Goal: Information Seeking & Learning: Learn about a topic

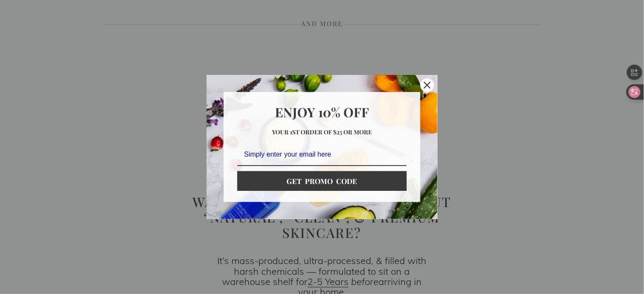
scroll to position [428, 0]
click at [425, 89] on div "Close" at bounding box center [427, 85] width 14 height 14
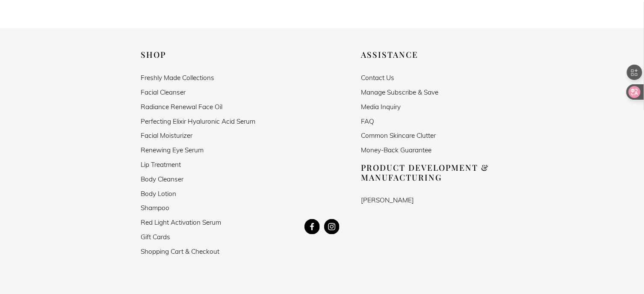
scroll to position [1540, 0]
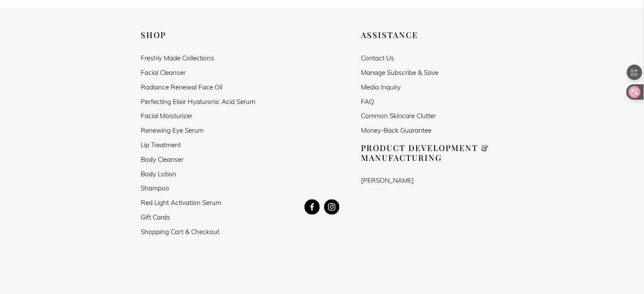
click at [451, 241] on div at bounding box center [322, 247] width 436 height 12
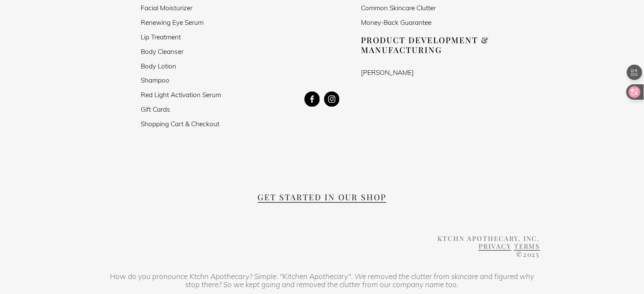
scroll to position [1668, 0]
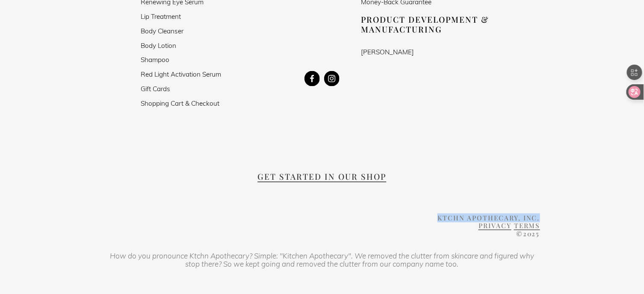
drag, startPoint x: 440, startPoint y: 196, endPoint x: 541, endPoint y: 195, distance: 101.4
click at [541, 195] on div "Shop Freshly Made Collections Facial Cleanser Radiance Renewal Face Oil Perfect…" at bounding box center [322, 105] width 644 height 406
copy span "Ktchn Apothecary, Inc."
click at [393, 113] on div "Shop Freshly Made Collections Facial Cleanser Radiance Renewal Face Oil Perfect…" at bounding box center [322, 105] width 644 height 406
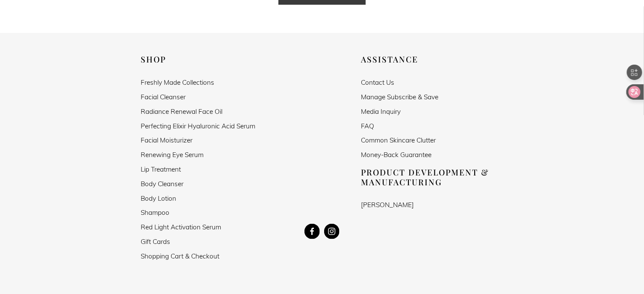
scroll to position [1468, 0]
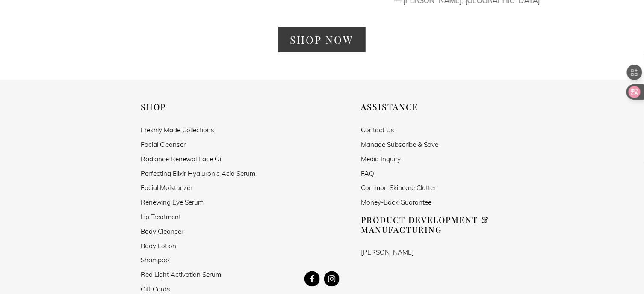
click at [367, 126] on link "Contact Us" at bounding box center [377, 129] width 33 height 7
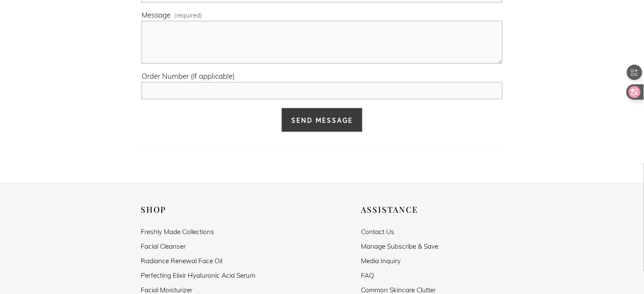
scroll to position [428, 0]
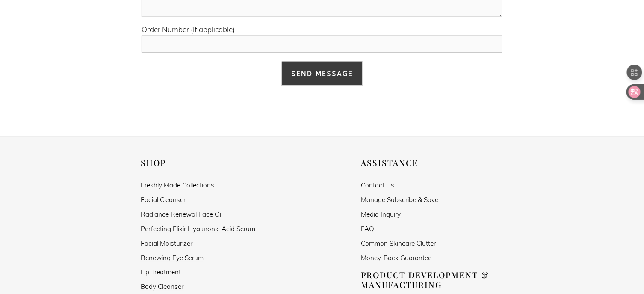
click at [386, 215] on link "Media Inquiry" at bounding box center [381, 214] width 40 height 7
click at [391, 242] on link "Common Skincare Clutter" at bounding box center [398, 243] width 75 height 7
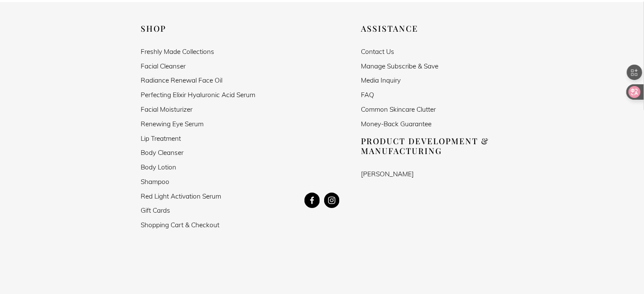
scroll to position [941, 0]
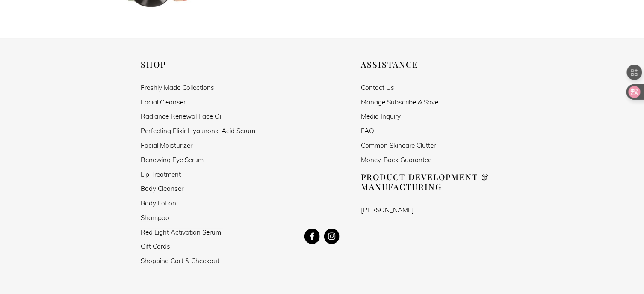
click at [175, 87] on link "Freshly Made Collections" at bounding box center [178, 87] width 74 height 7
click at [177, 103] on link "Facial Cleanser" at bounding box center [163, 101] width 45 height 7
click at [151, 115] on link "Radiance Renewal Face Oil" at bounding box center [182, 115] width 82 height 7
click at [188, 129] on link "Perfecting Elixir Hyaluronic Acid Serum" at bounding box center [198, 130] width 115 height 7
click at [185, 146] on link "Facial Moisturizer" at bounding box center [167, 145] width 52 height 7
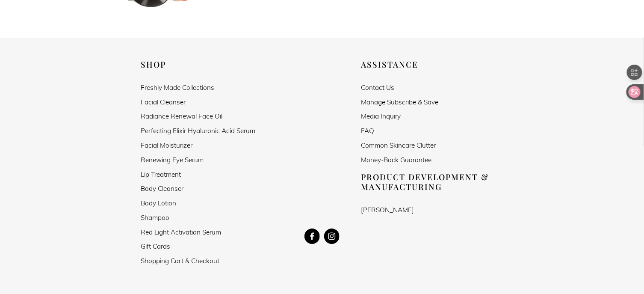
click at [169, 162] on link "Renewing Eye Serum" at bounding box center [172, 159] width 63 height 7
click at [166, 172] on link "Lip Treatment" at bounding box center [161, 174] width 40 height 7
click at [160, 187] on link "Body Cleanser" at bounding box center [162, 188] width 43 height 7
click at [154, 219] on link "Shampoo" at bounding box center [155, 217] width 29 height 7
click at [166, 234] on nav at bounding box center [322, 235] width 436 height 15
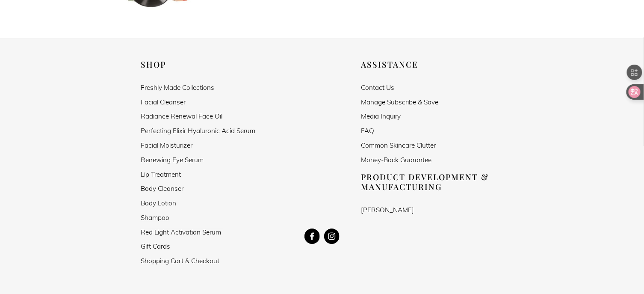
click at [232, 207] on p "Body Lotion Shampoo Red Light Activation Serum" at bounding box center [212, 217] width 142 height 36
click at [164, 233] on nav at bounding box center [322, 235] width 436 height 15
click at [157, 214] on link "Shampoo" at bounding box center [155, 217] width 29 height 7
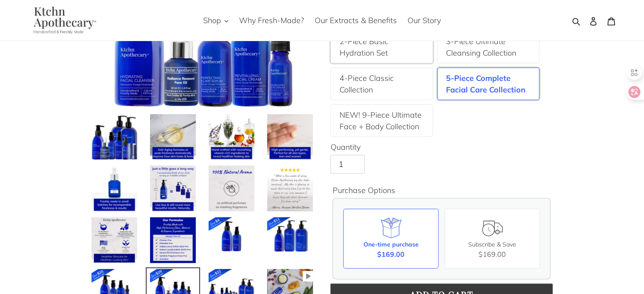
scroll to position [128, 0]
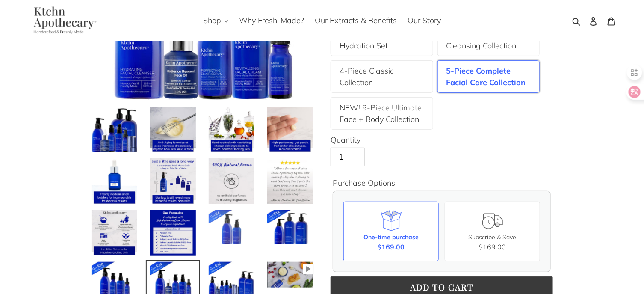
click at [237, 221] on img at bounding box center [231, 227] width 47 height 36
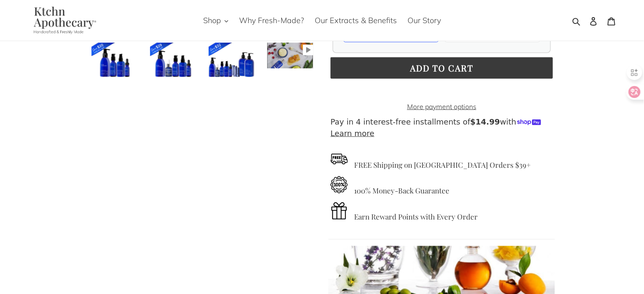
scroll to position [257, 0]
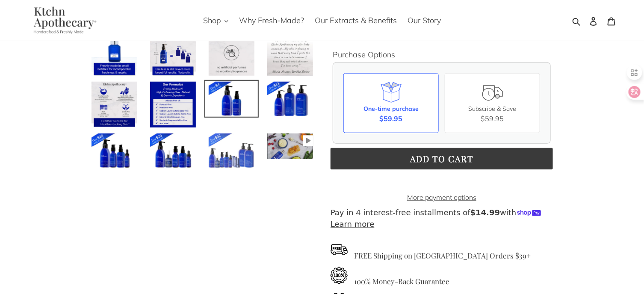
click at [222, 162] on img at bounding box center [231, 151] width 47 height 36
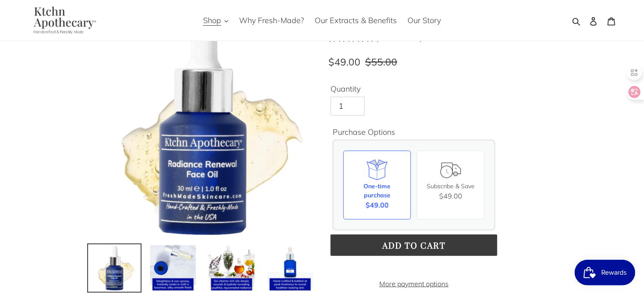
scroll to position [86, 0]
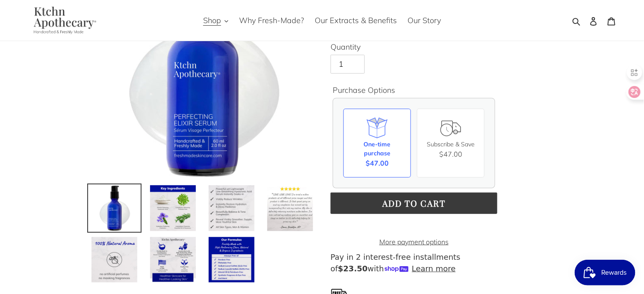
scroll to position [128, 0]
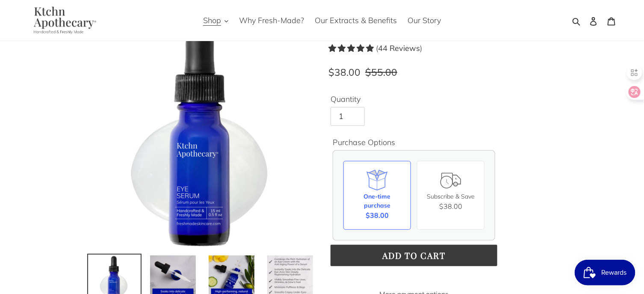
scroll to position [86, 0]
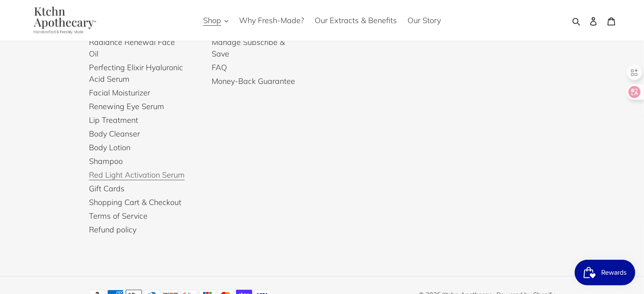
scroll to position [2072, 0]
click at [119, 170] on link "Red Light Activation Serum" at bounding box center [137, 175] width 96 height 10
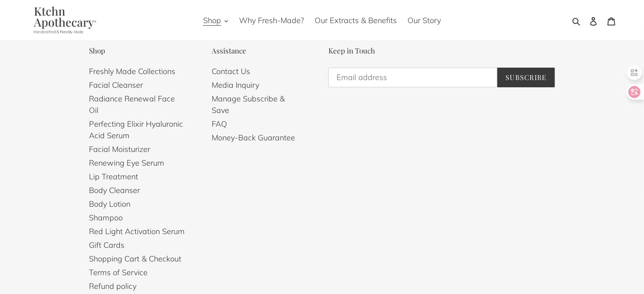
scroll to position [1183, 0]
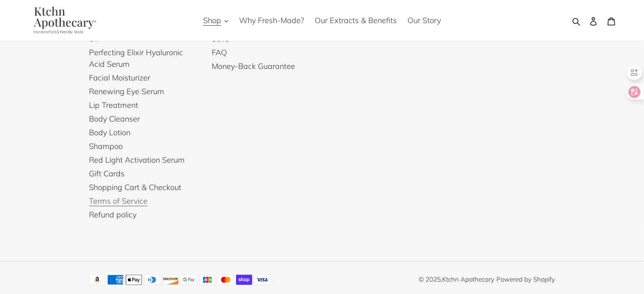
click at [130, 196] on link "Terms of Service" at bounding box center [118, 201] width 59 height 10
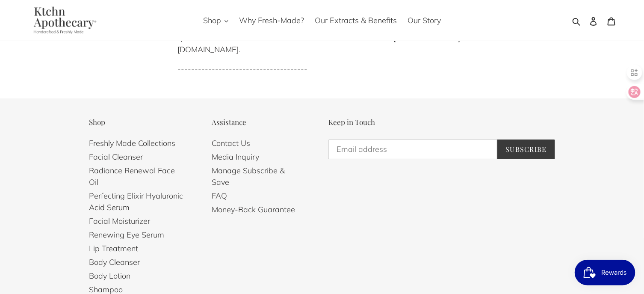
scroll to position [3379, 0]
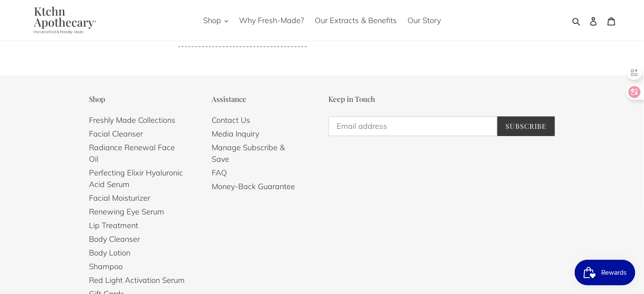
scroll to position [3550, 0]
click at [230, 124] on link "Contact Us" at bounding box center [231, 119] width 38 height 10
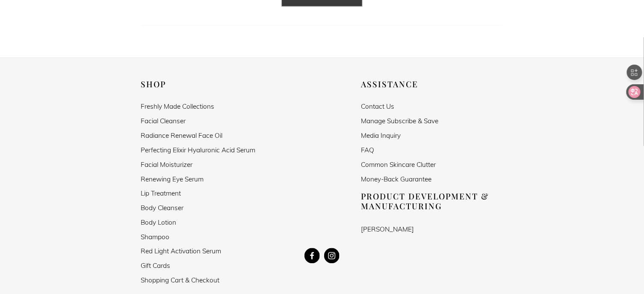
scroll to position [556, 0]
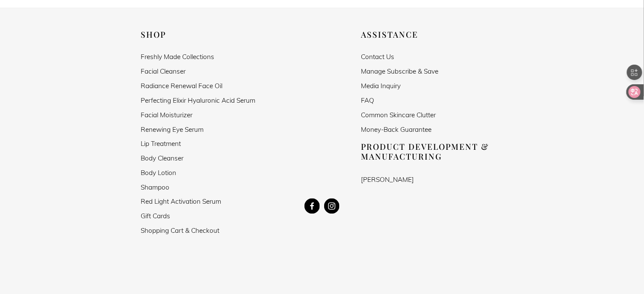
drag, startPoint x: 352, startPoint y: 180, endPoint x: 419, endPoint y: 184, distance: 66.8
click at [419, 184] on div "Shop Freshly Made Collections Facial Cleanser Radiance Renewal Face Oil Perfect…" at bounding box center [322, 233] width 644 height 406
copy link "[PERSON_NAME]"
click at [363, 101] on link "FAQ" at bounding box center [367, 100] width 13 height 7
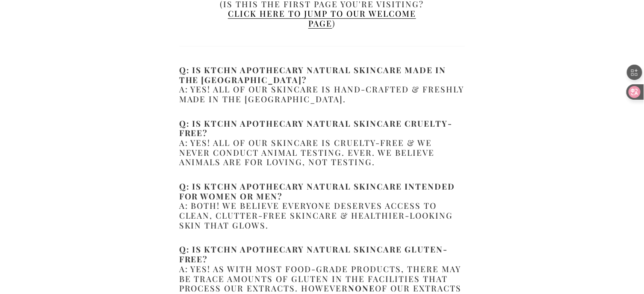
scroll to position [257, 0]
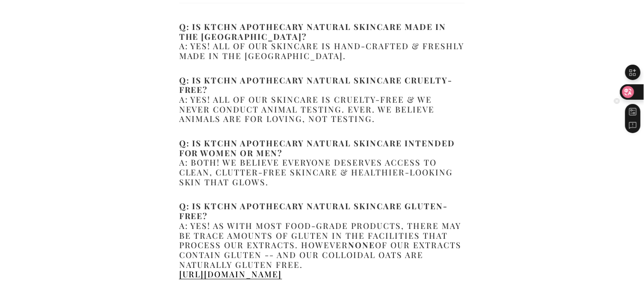
click at [633, 89] on icon at bounding box center [628, 92] width 12 height 12
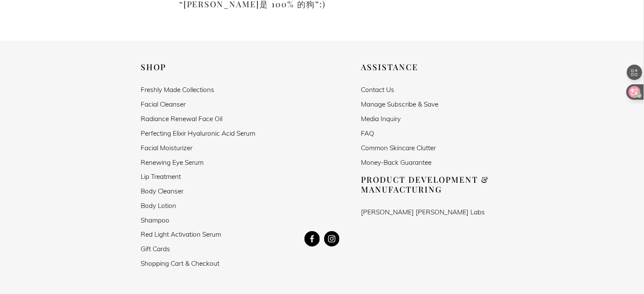
scroll to position [2352, 0]
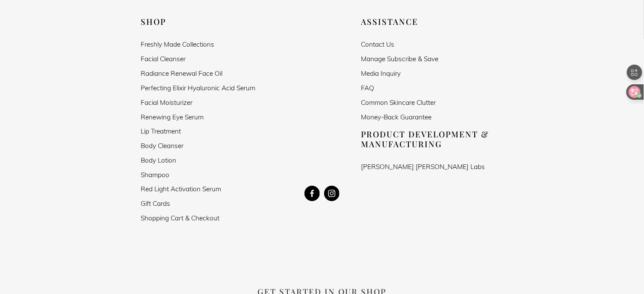
click at [310, 196] on use "Kevin Lesser" at bounding box center [312, 193] width 15 height 15
click at [329, 192] on use "Instagram" at bounding box center [331, 193] width 15 height 15
